Goal: Information Seeking & Learning: Find specific fact

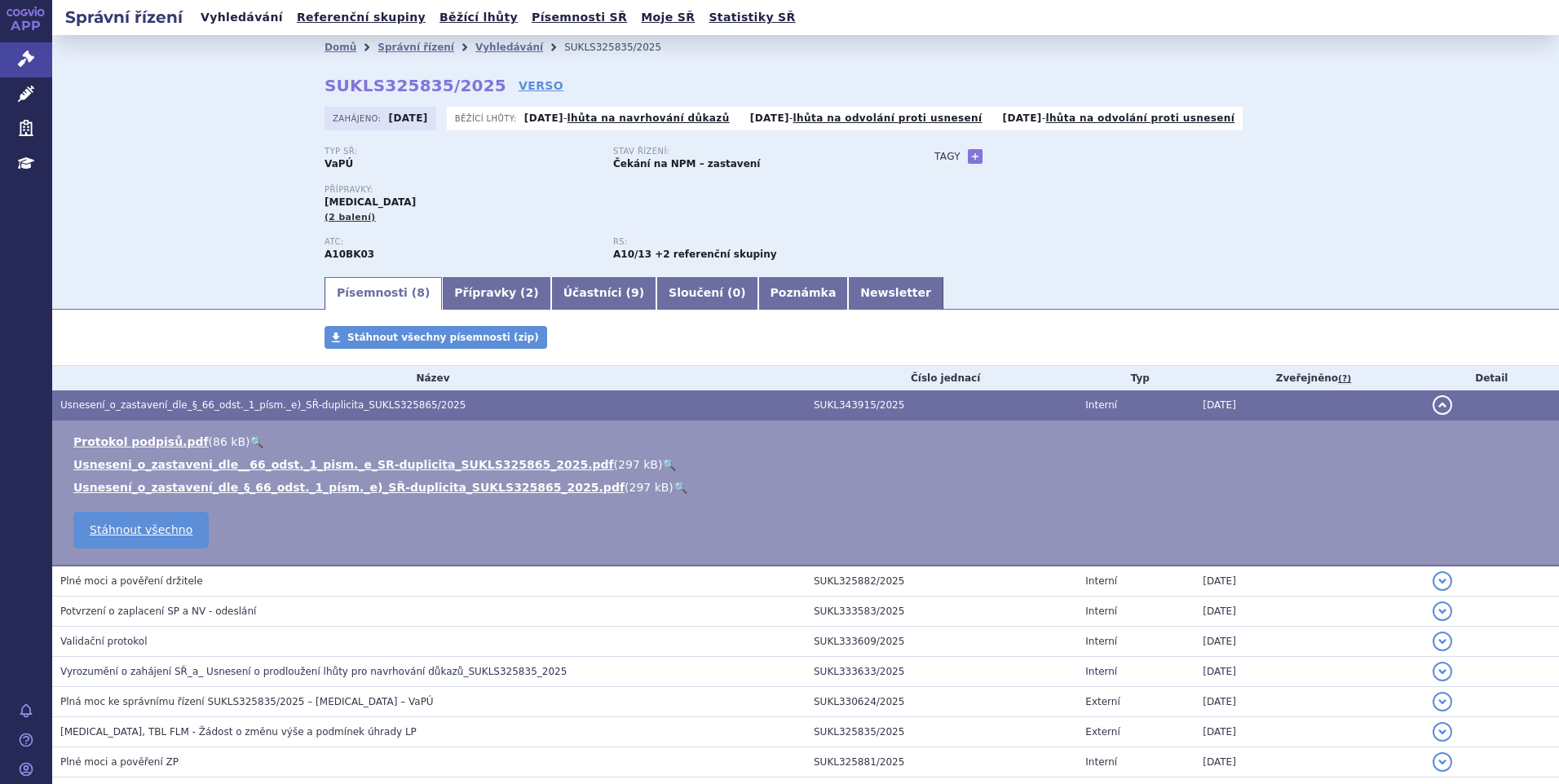
click at [249, 18] on link "Vyhledávání" at bounding box center [242, 18] width 92 height 22
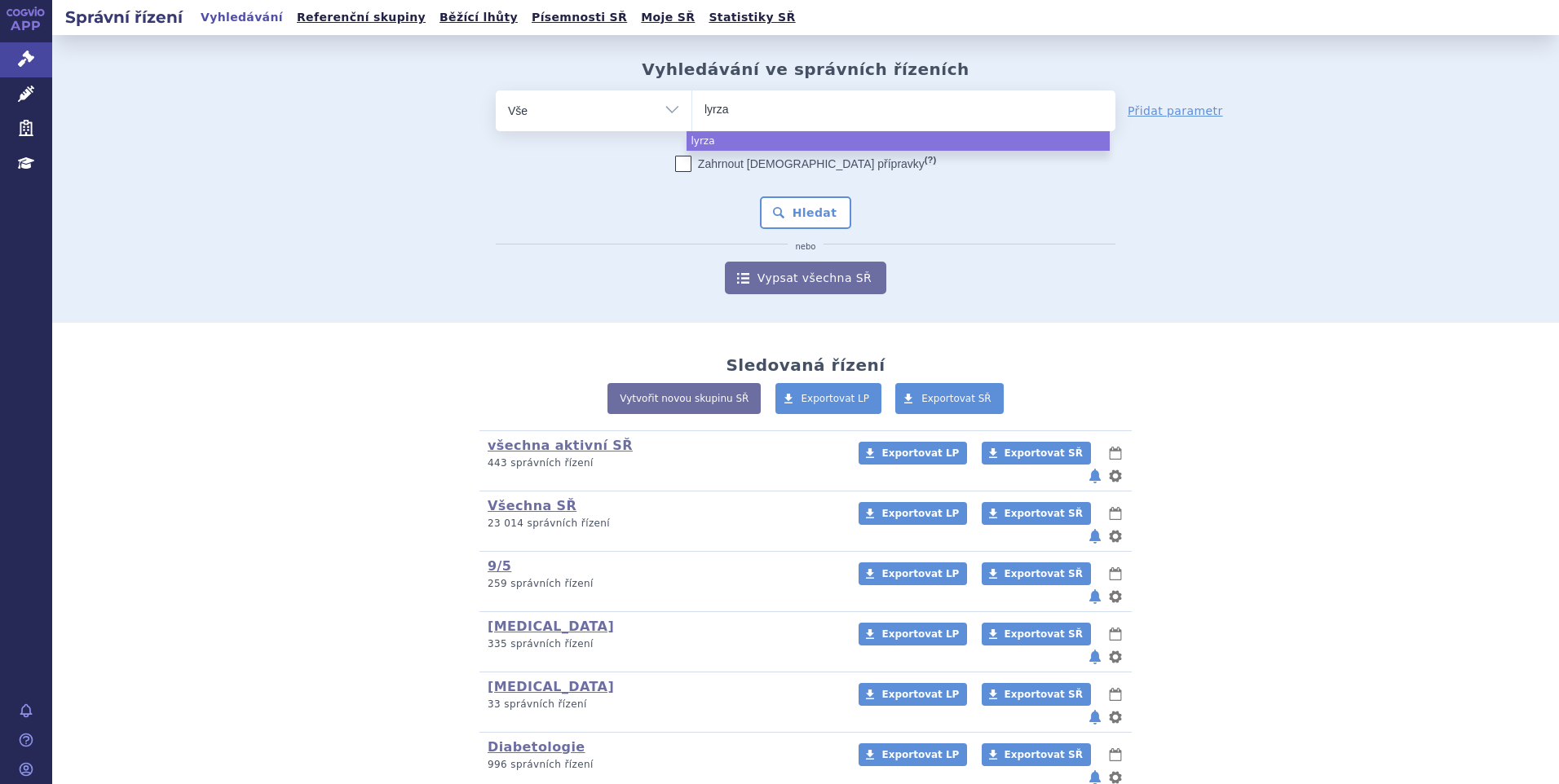
select select
type input "lyrz"
type input "ly"
type input "lyn"
type input "lynpa"
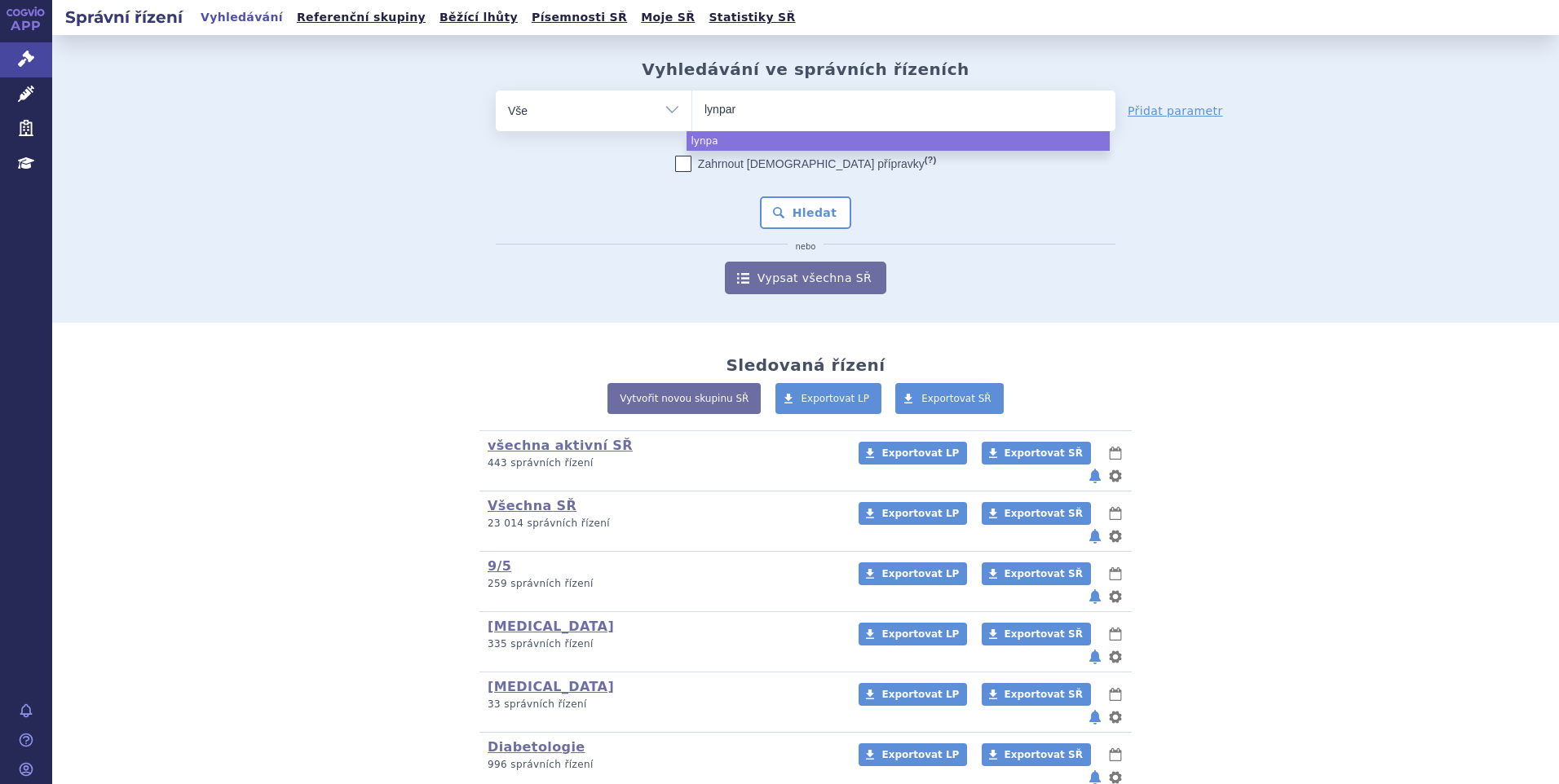
type input "lynparz"
type input "lynparza"
select select "lynparza"
click at [777, 200] on button "Hledat" at bounding box center [806, 213] width 92 height 32
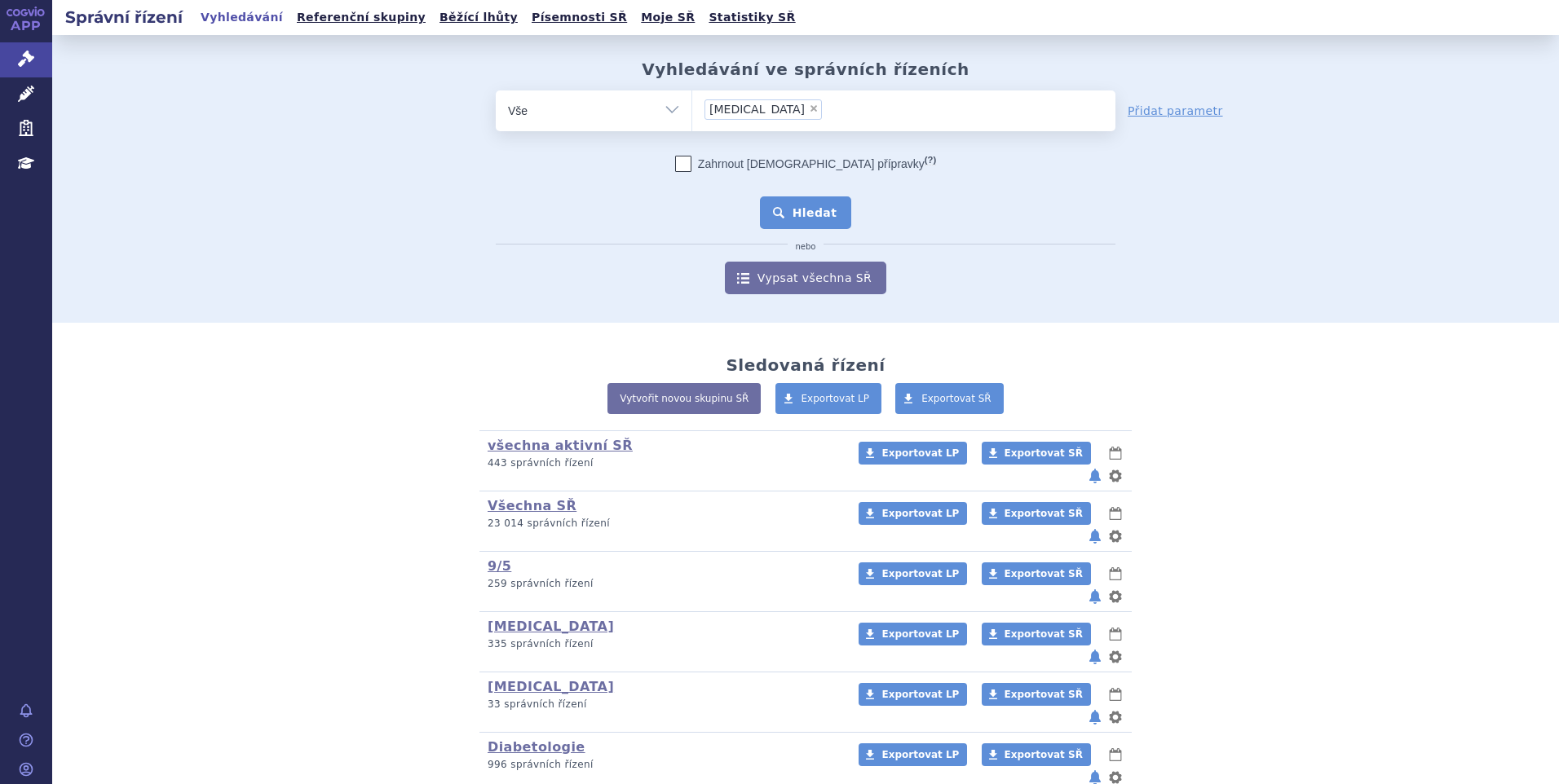
click at [787, 217] on button "Hledat" at bounding box center [806, 213] width 92 height 32
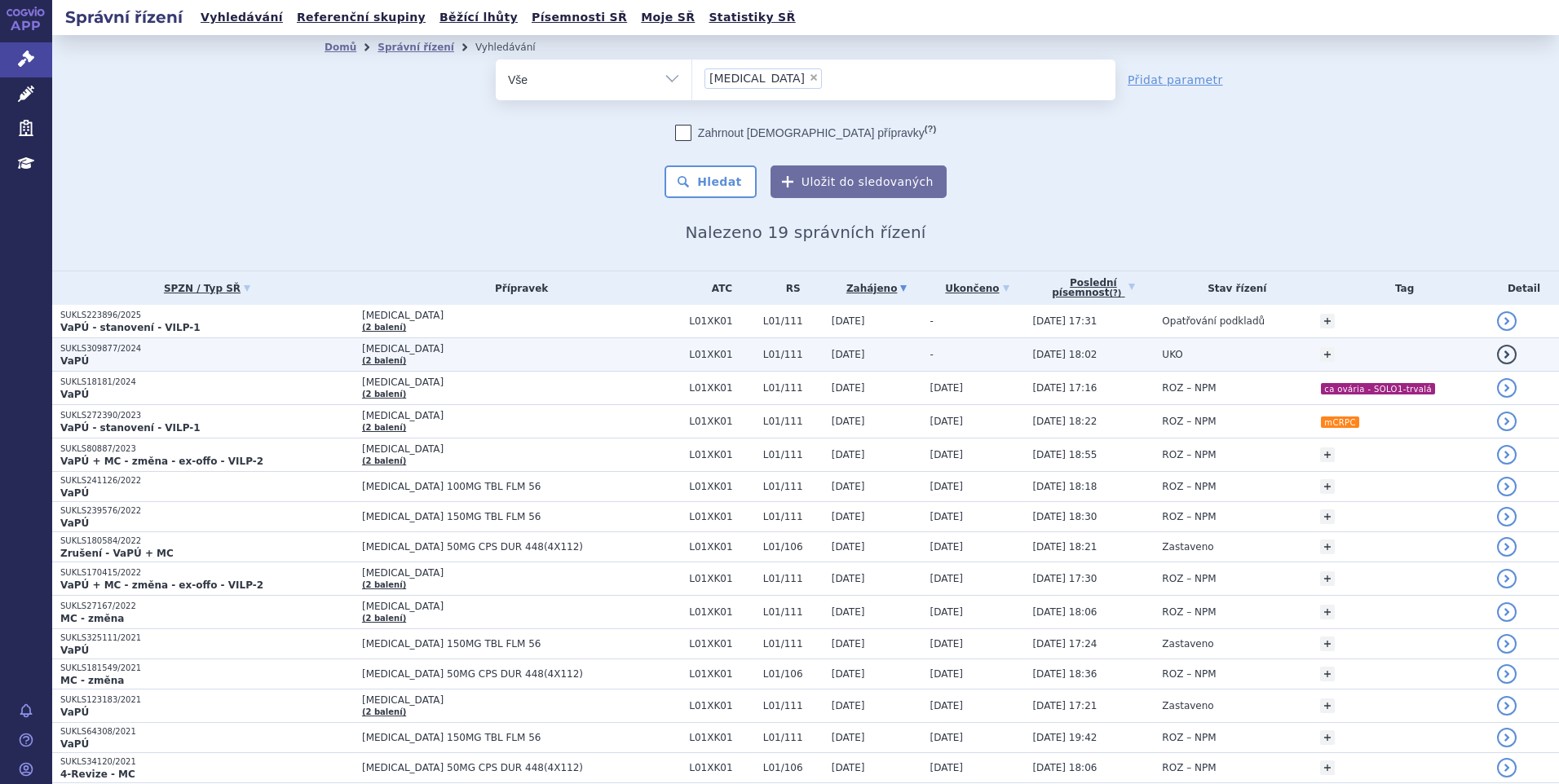
click at [114, 350] on p "SUKLS309877/2024" at bounding box center [206, 349] width 293 height 11
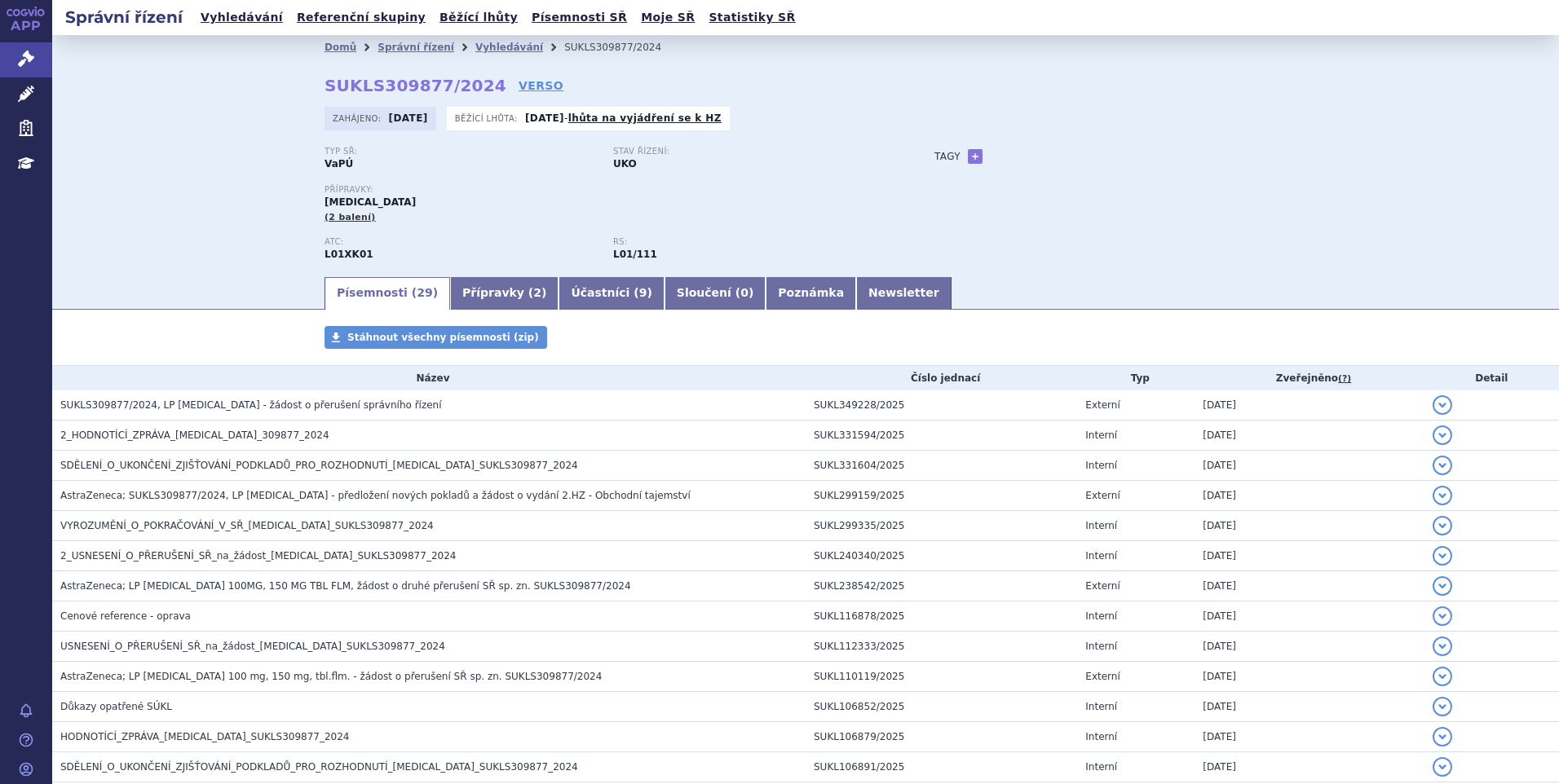
click at [196, 671] on span "AstraZeneca; LP [MEDICAL_DATA] 100 mg, 150 mg, tbl.flm. - žádost o přerušení SŘ…" at bounding box center [331, 677] width 542 height 11
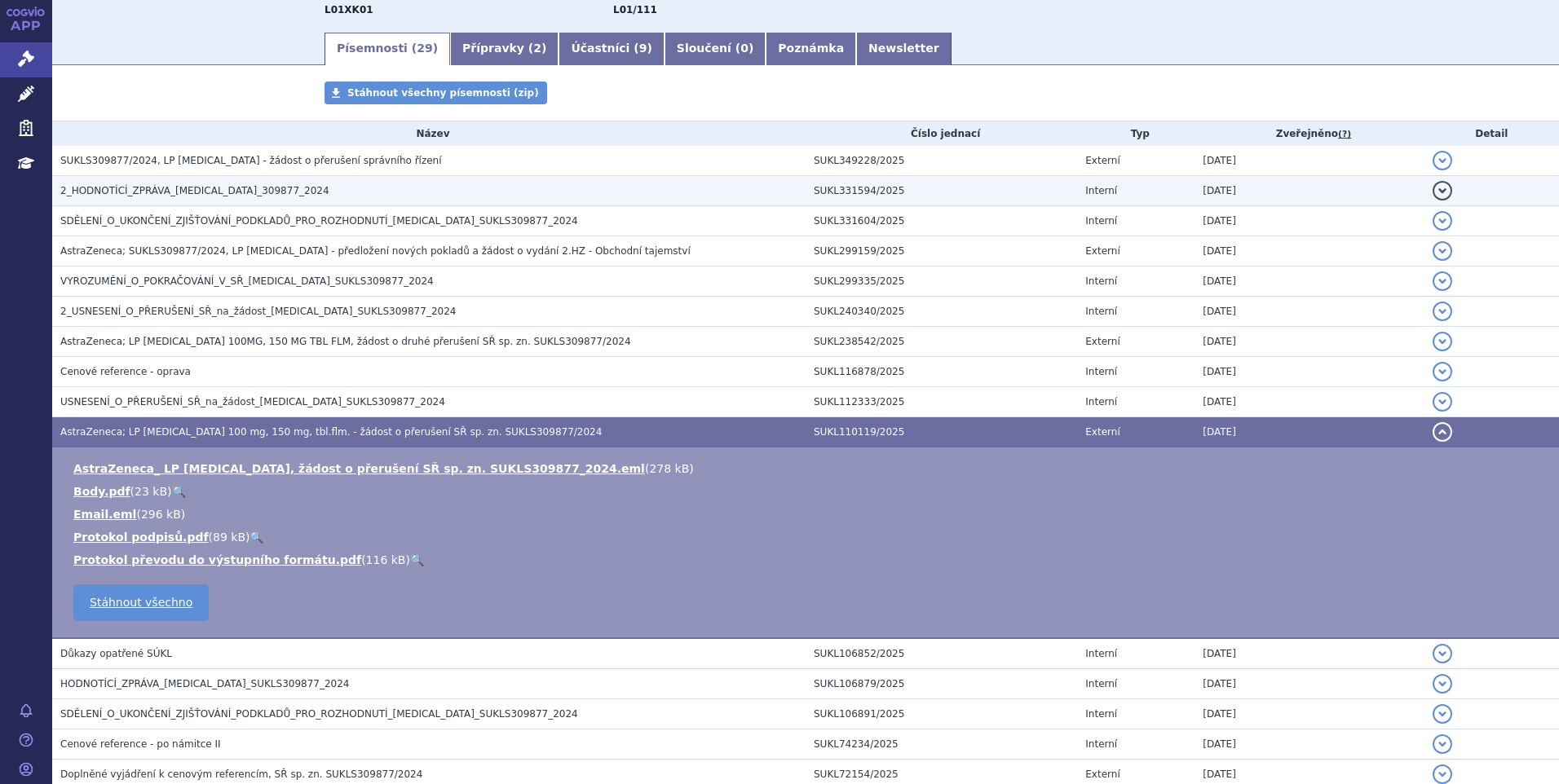
click at [176, 181] on td "2_HODNOTÍCÍ_ZPRÁVA_[MEDICAL_DATA]_309877_2024" at bounding box center [428, 190] width 754 height 31
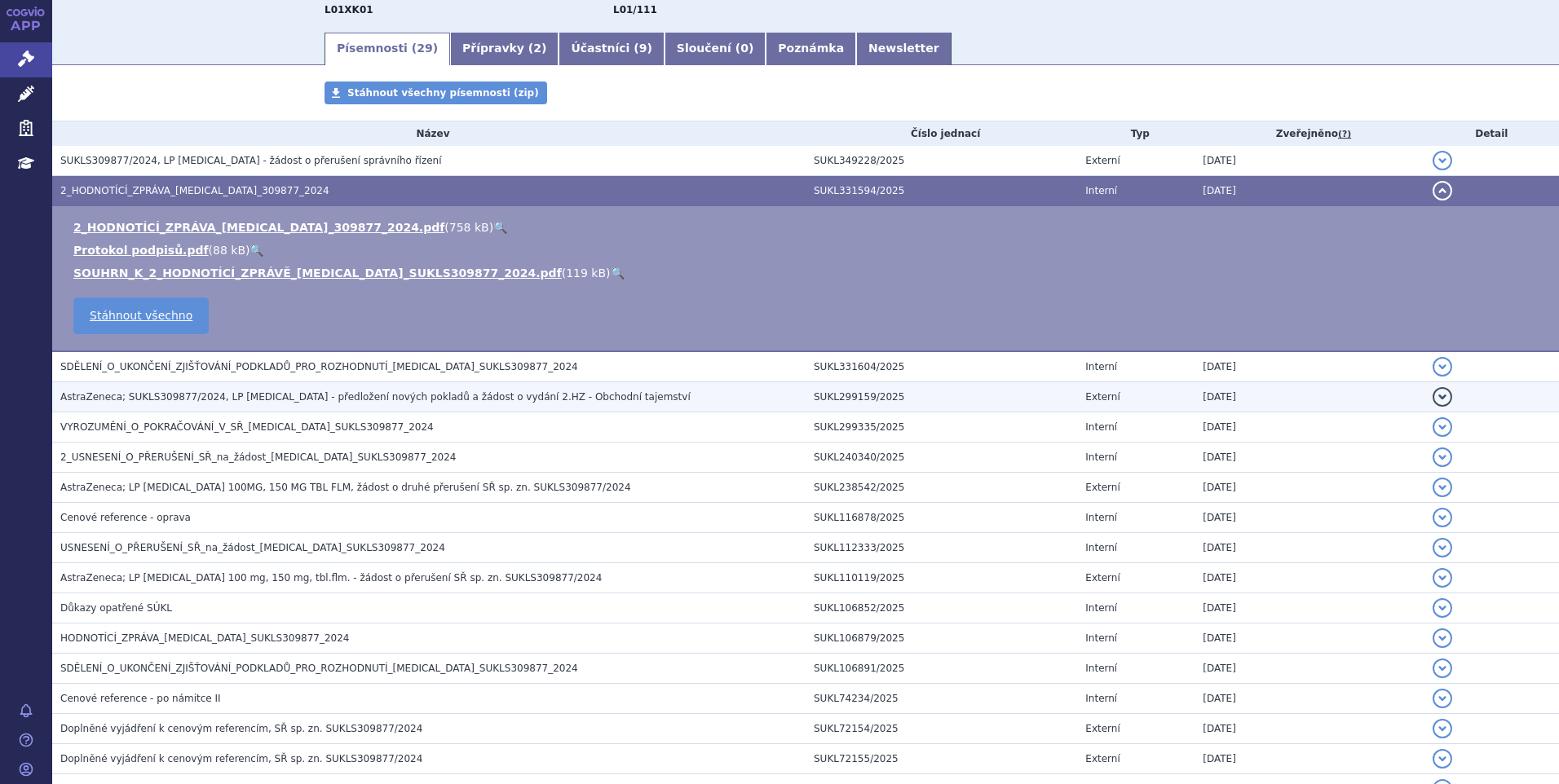
click at [238, 389] on h3 "AstraZeneca; SUKLS309877/2024, LP [MEDICAL_DATA] - předložení nových pokladů a …" at bounding box center [433, 398] width 745 height 17
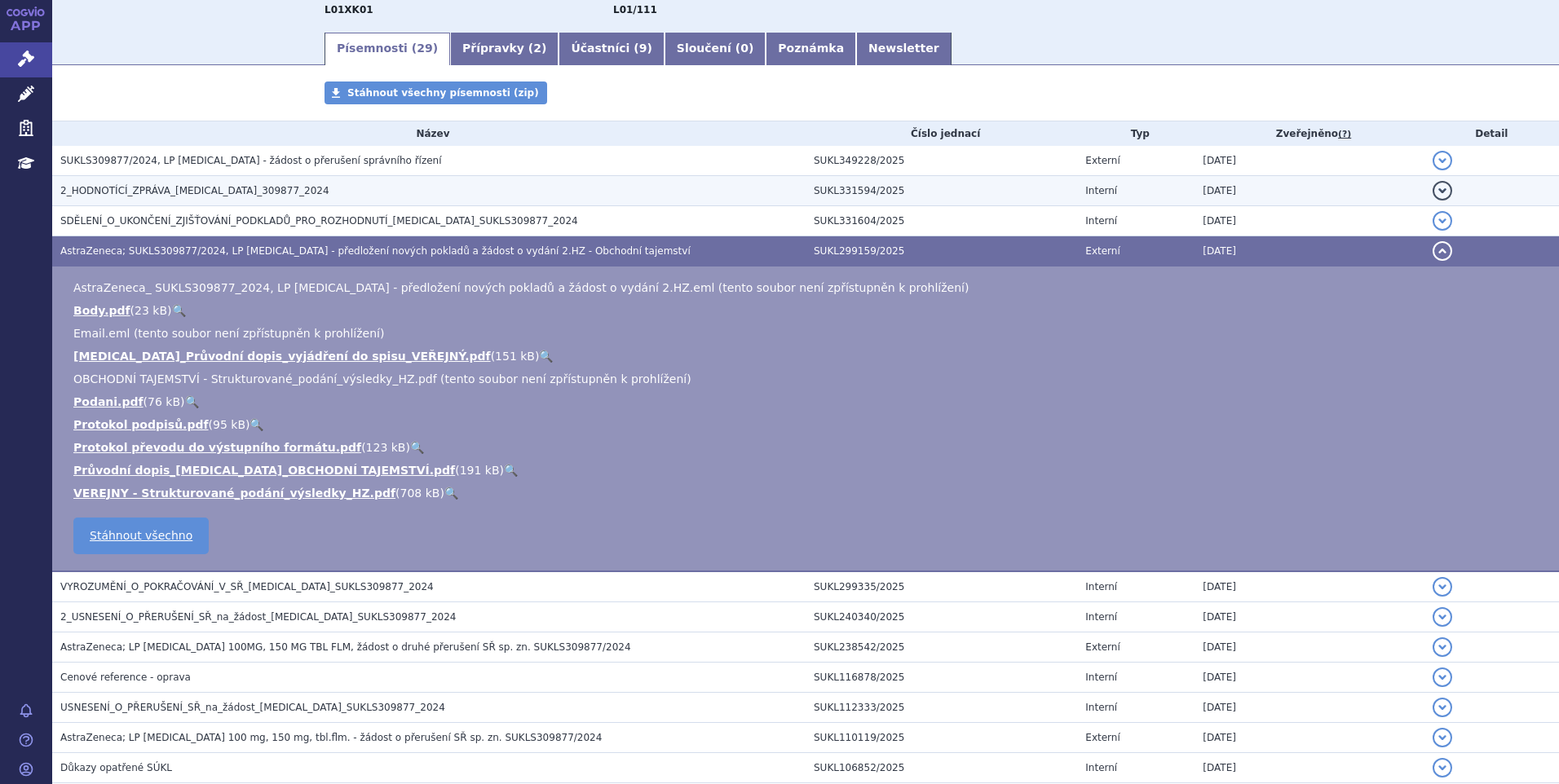
click at [111, 196] on span "2_HODNOTÍCÍ_ZPRÁVA_[MEDICAL_DATA]_309877_2024" at bounding box center [194, 190] width 269 height 11
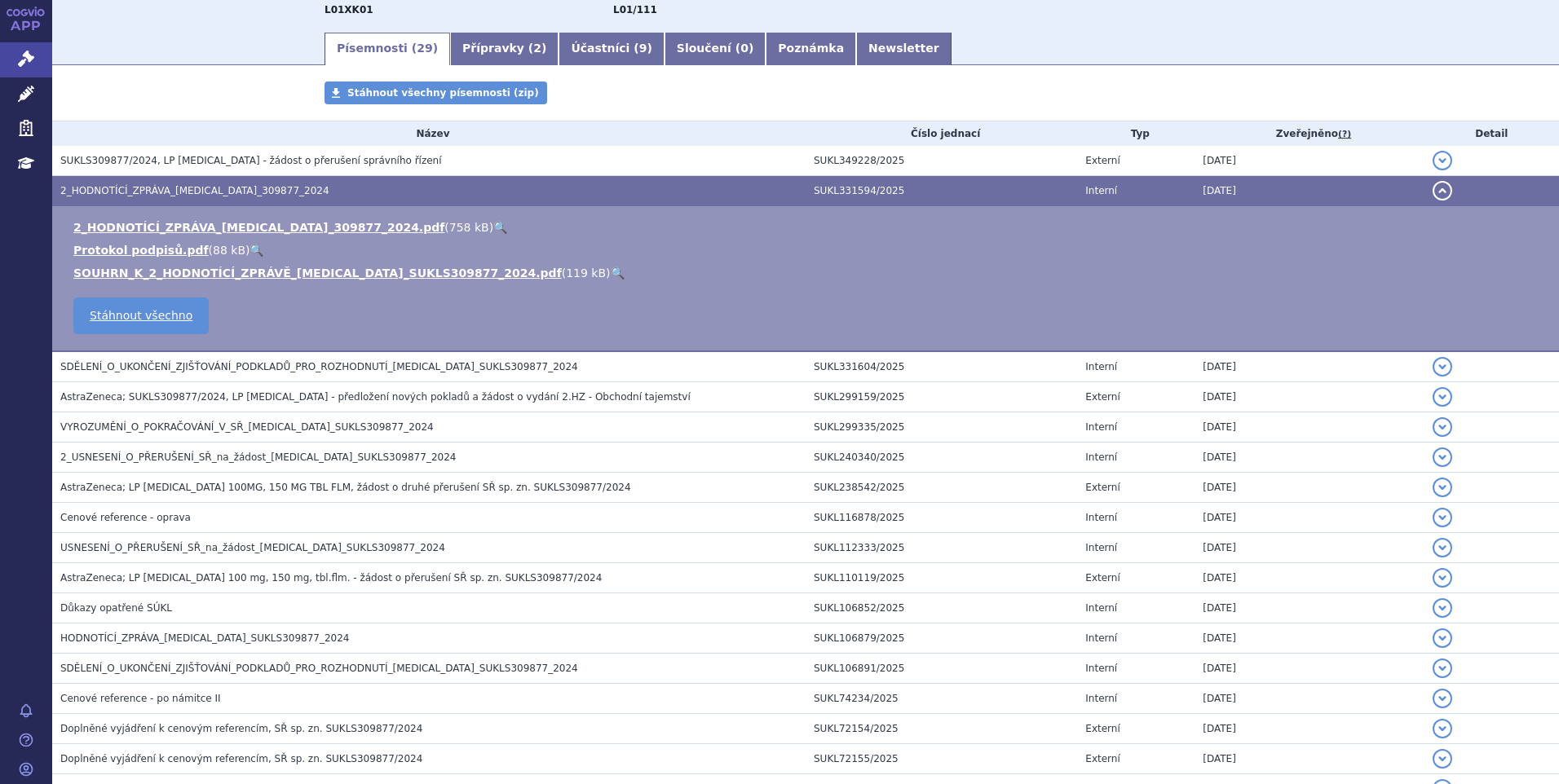
scroll to position [0, 0]
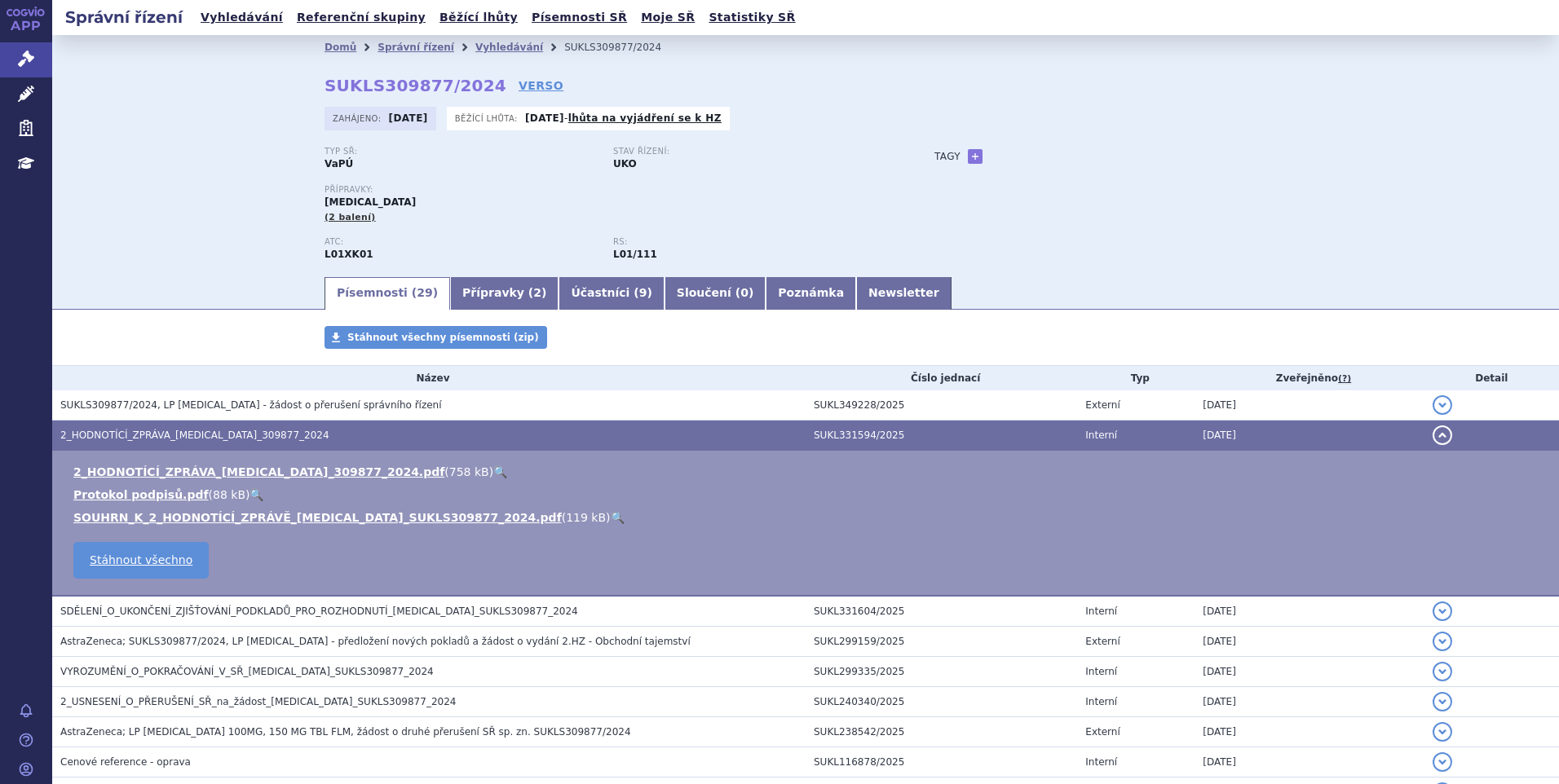
click at [114, 192] on div "Domů Správní řízení Vyhledávání SUKLS309877/2024 SUKLS309877/2024 VERSO [GEOGRA…" at bounding box center [805, 154] width 1507 height 239
drag, startPoint x: 136, startPoint y: 469, endPoint x: 211, endPoint y: 202, distance: 277.3
click at [136, 469] on link "2_HODNOTÍCÍ_ZPRÁVA_[MEDICAL_DATA]_309877_2024.pdf" at bounding box center [258, 472] width 371 height 13
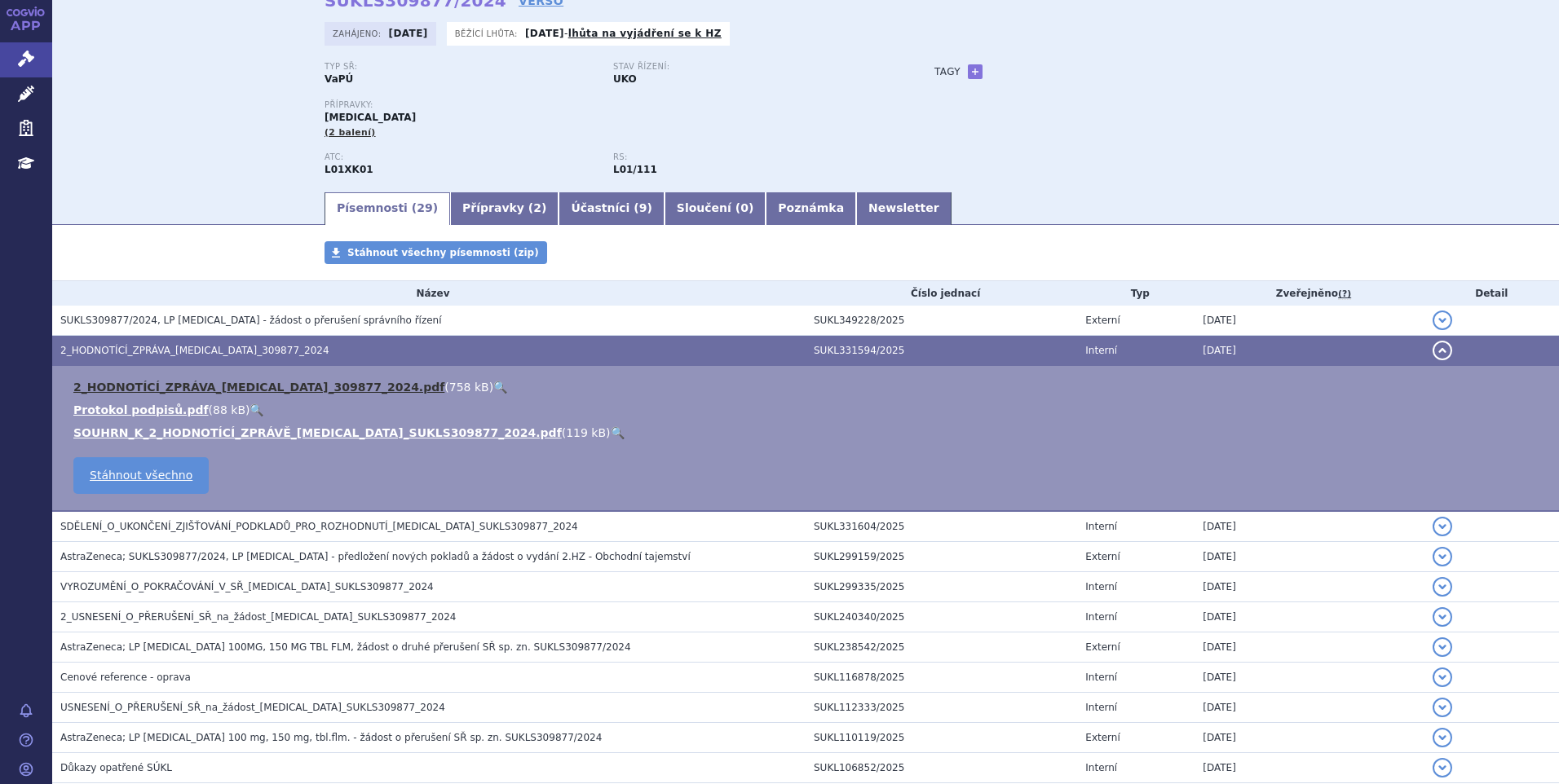
scroll to position [163, 0]
